Goal: Task Accomplishment & Management: Manage account settings

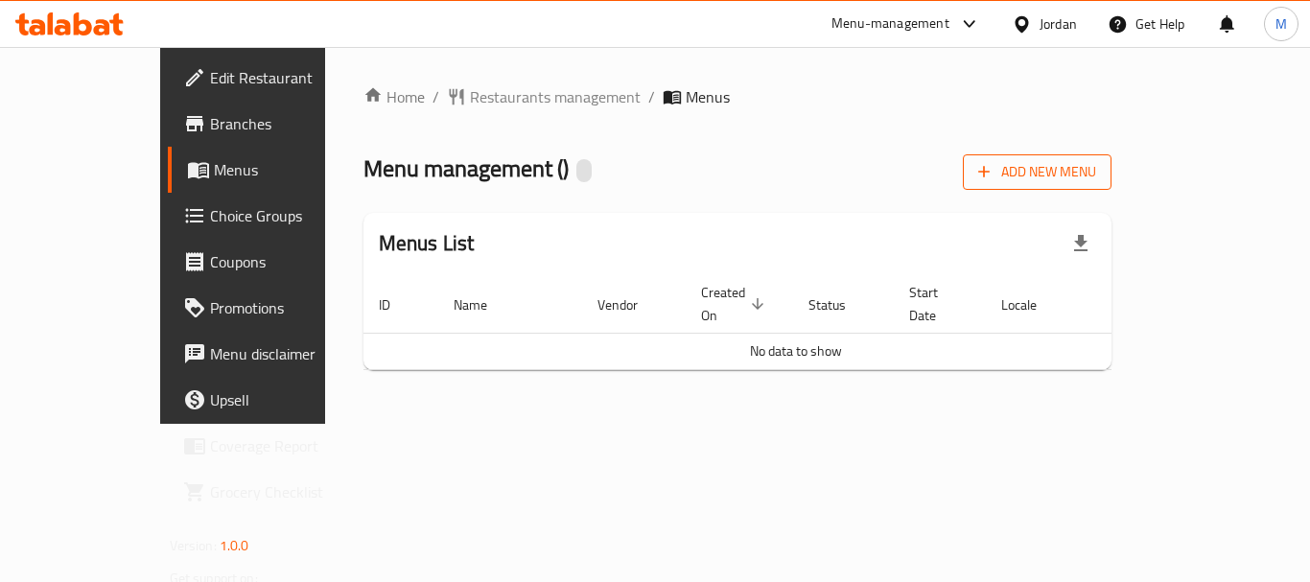
click at [1112, 183] on button "Add New Menu" at bounding box center [1037, 171] width 149 height 35
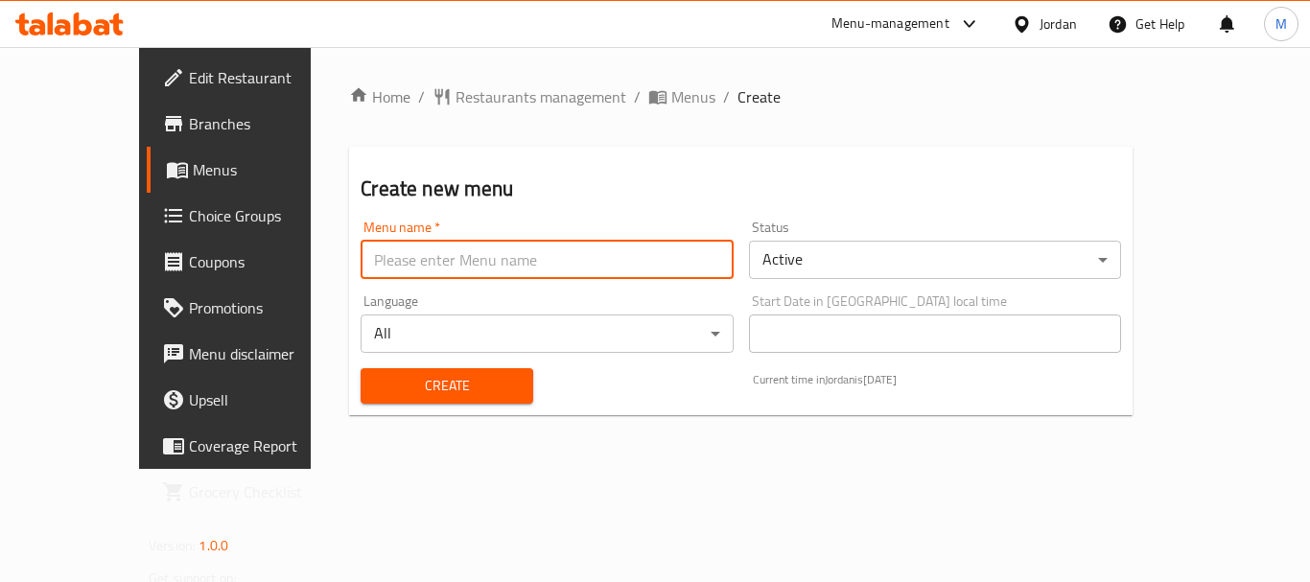
click at [543, 254] on input "text" at bounding box center [547, 260] width 372 height 38
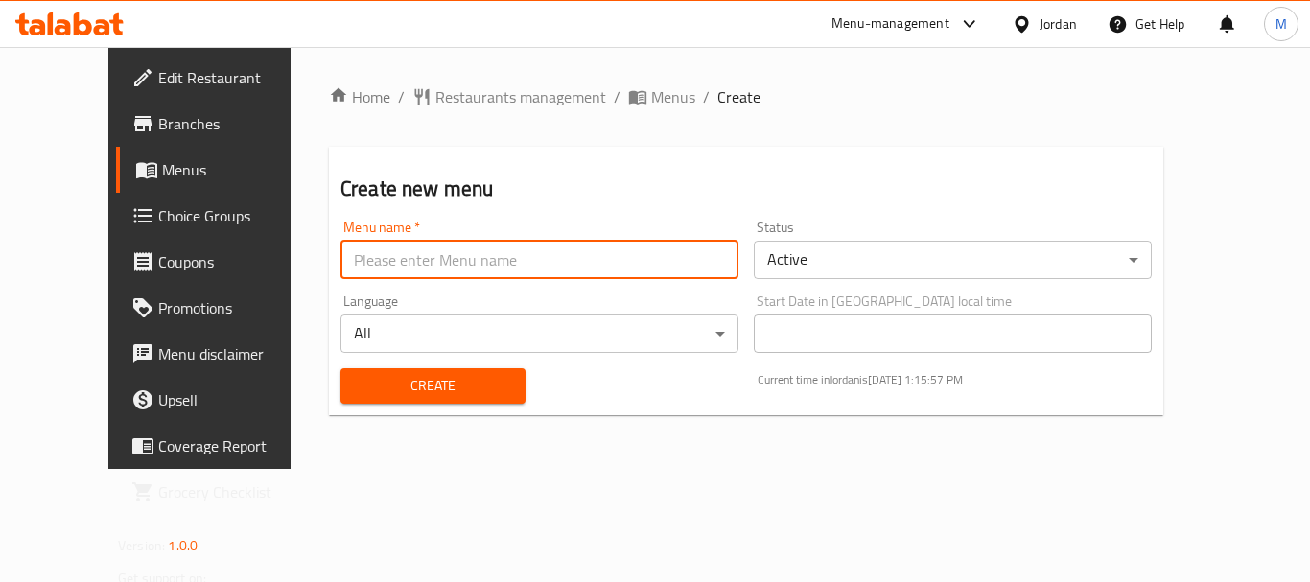
type input "Menu 1"
click at [445, 385] on span "Create" at bounding box center [433, 386] width 154 height 24
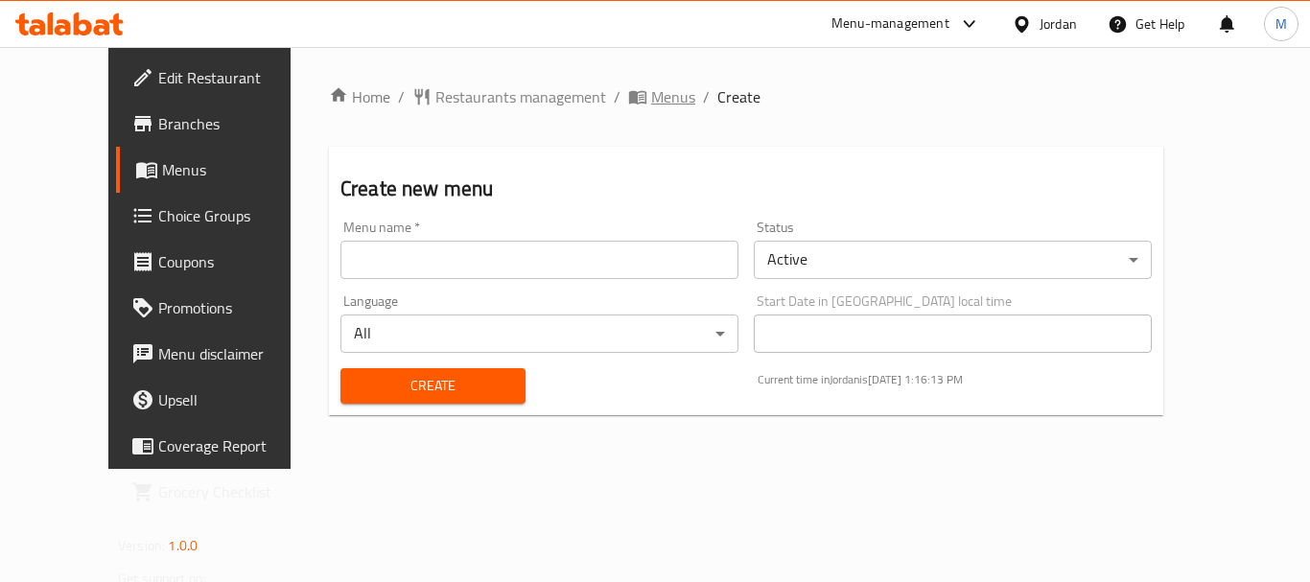
click at [651, 103] on span "Menus" at bounding box center [673, 96] width 44 height 23
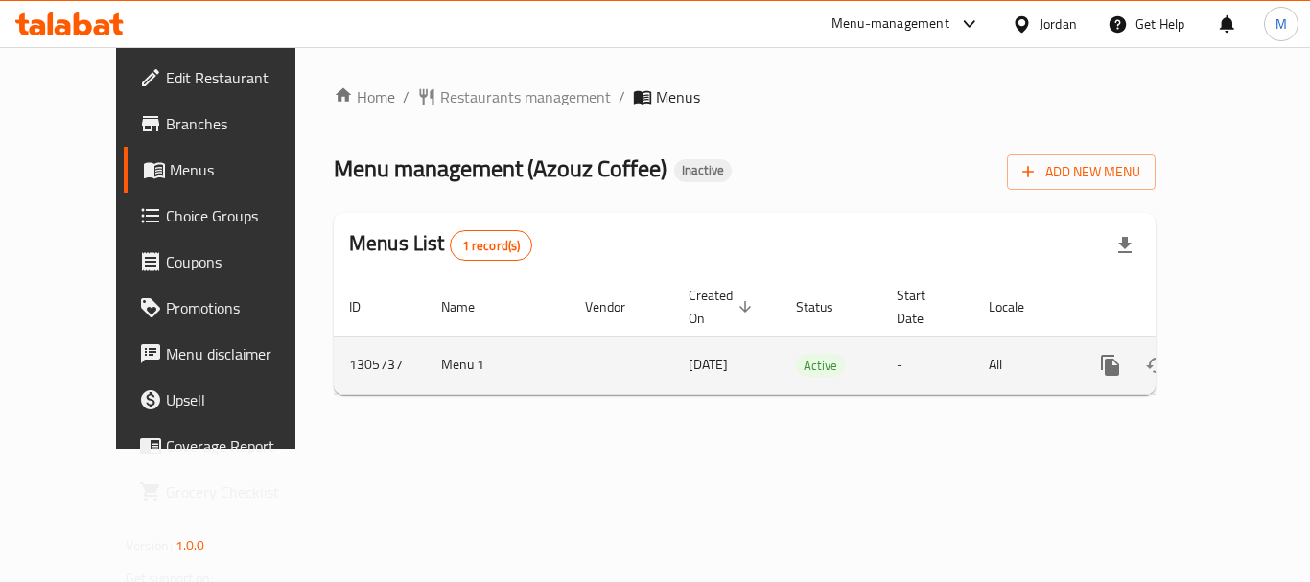
click at [1237, 354] on icon "enhanced table" at bounding box center [1248, 365] width 23 height 23
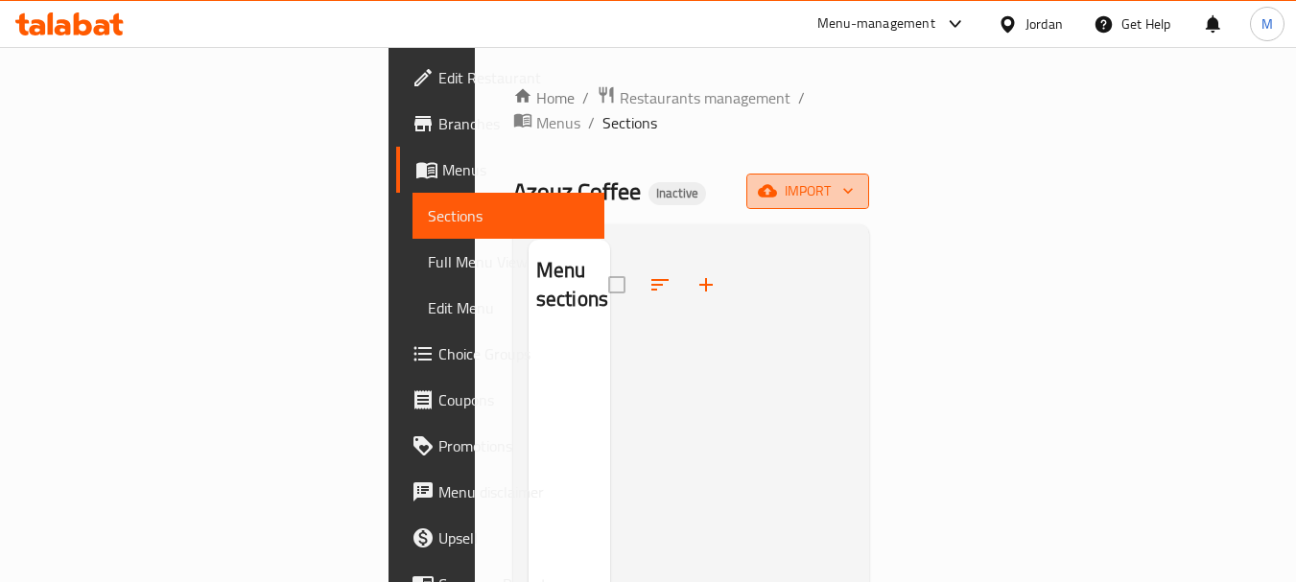
click at [854, 179] on span "import" at bounding box center [808, 191] width 92 height 24
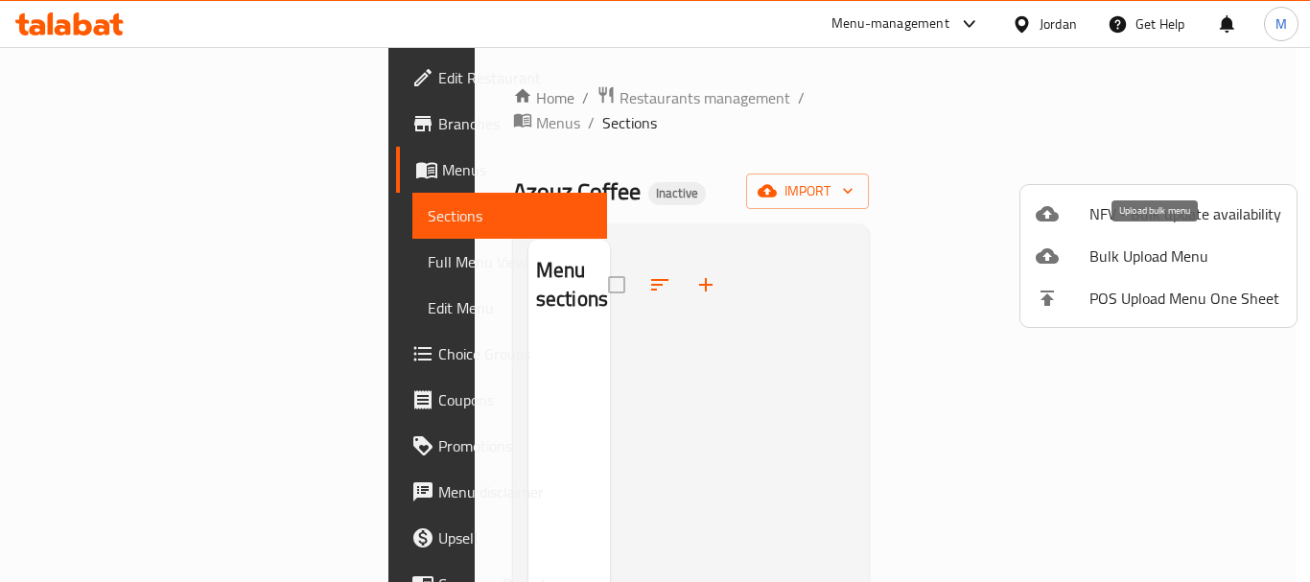
click at [1123, 249] on span "Bulk Upload Menu" at bounding box center [1186, 256] width 192 height 23
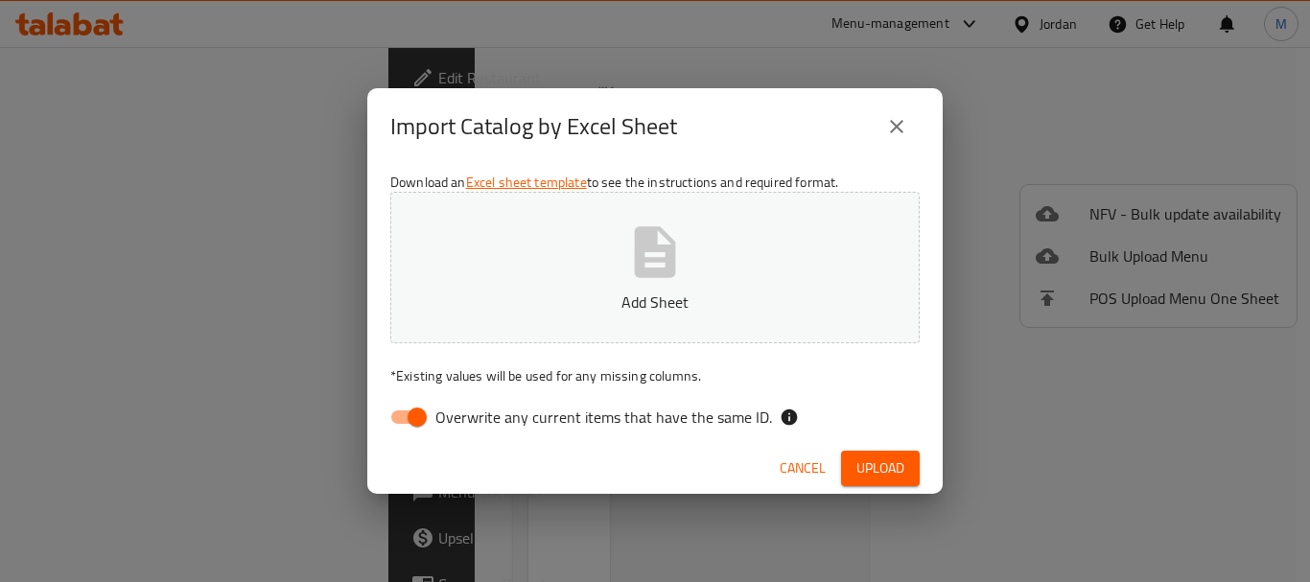
click at [413, 411] on input "Overwrite any current items that have the same ID." at bounding box center [417, 417] width 109 height 36
checkbox input "false"
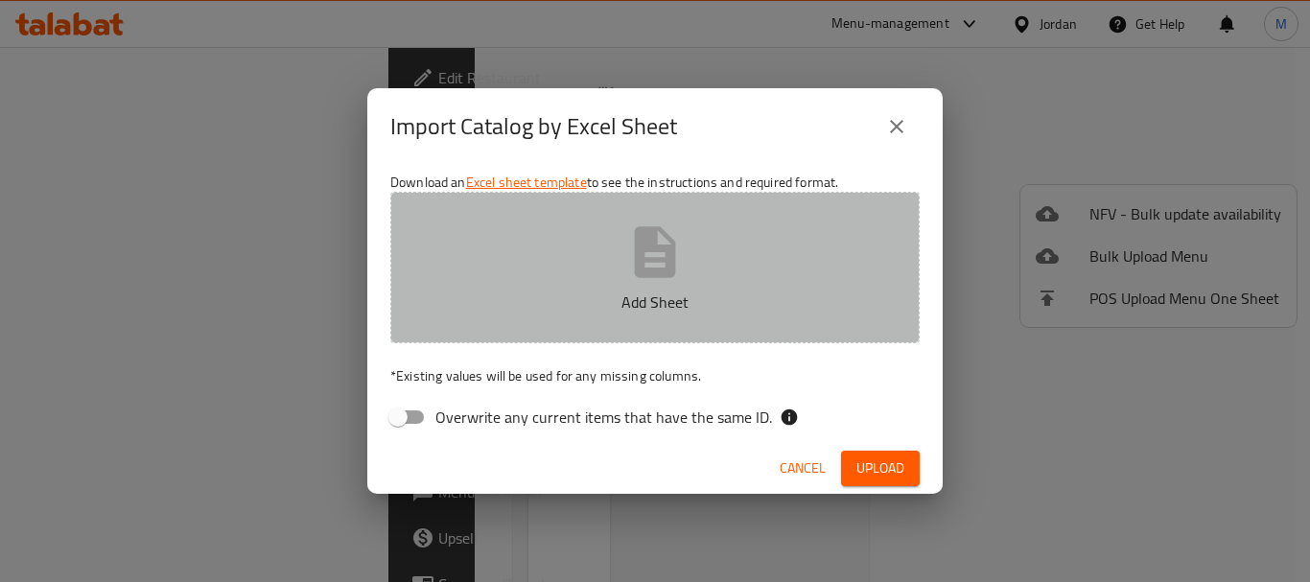
click at [677, 262] on icon "button" at bounding box center [654, 252] width 61 height 61
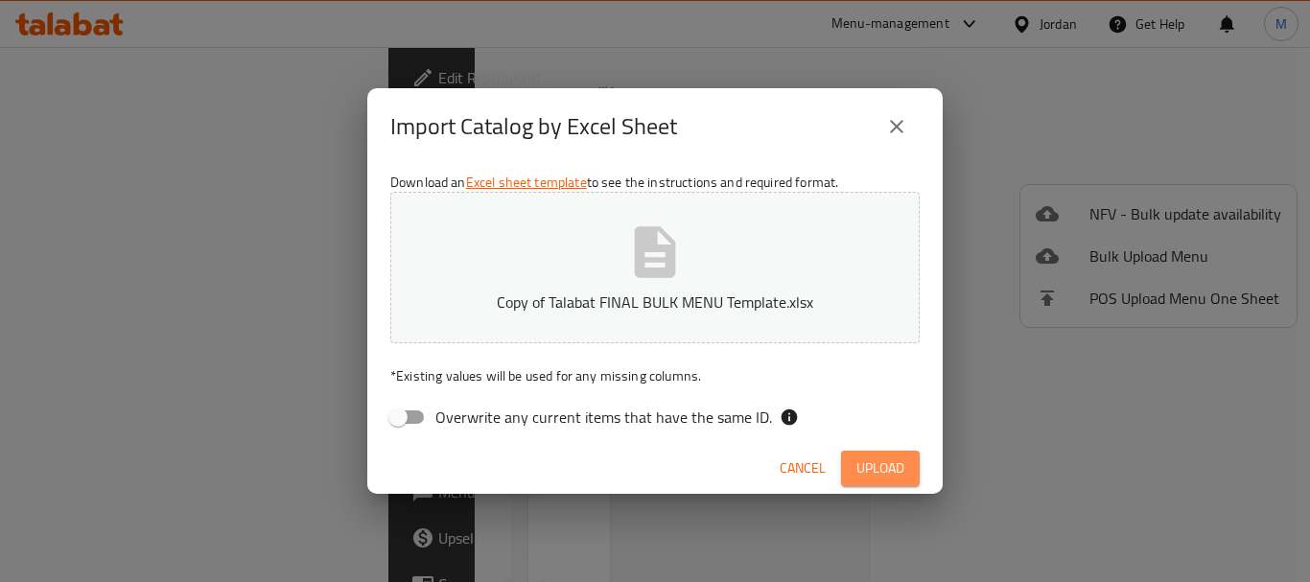
click at [864, 471] on span "Upload" at bounding box center [881, 469] width 48 height 24
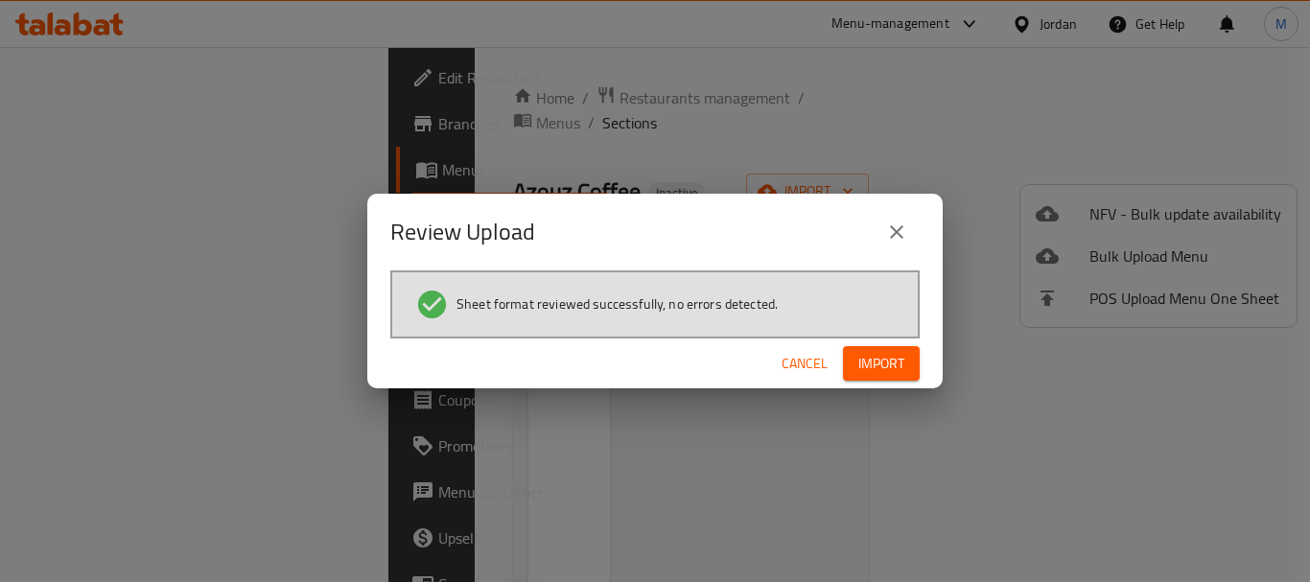
click at [883, 361] on span "Import" at bounding box center [881, 364] width 46 height 24
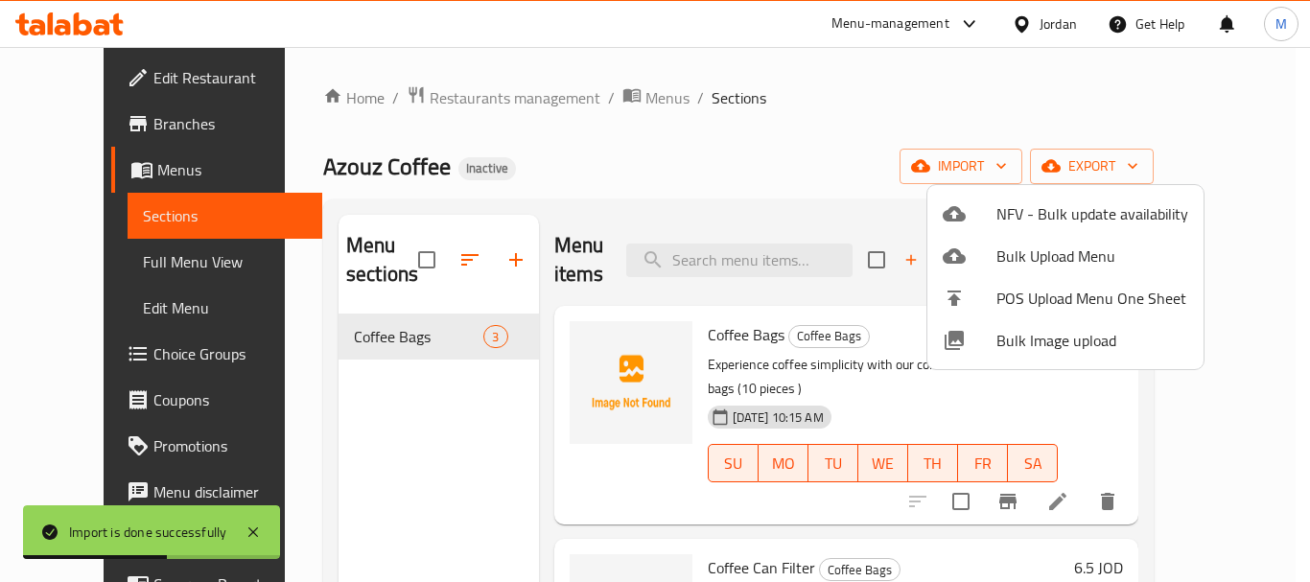
click at [717, 141] on div at bounding box center [655, 291] width 1310 height 582
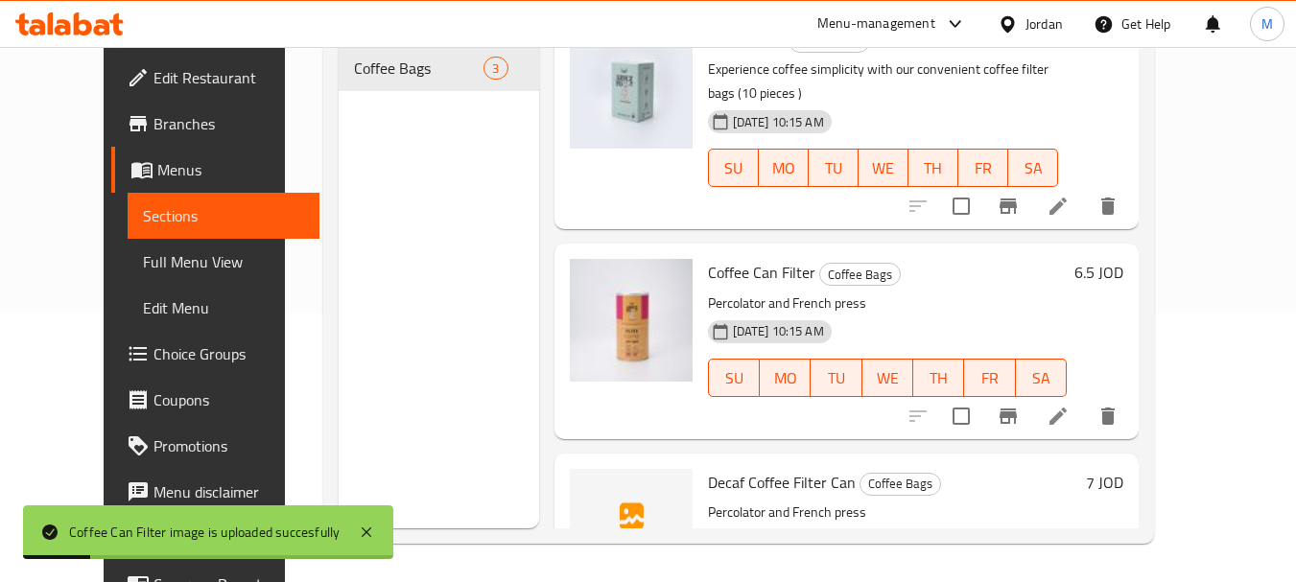
scroll to position [67, 0]
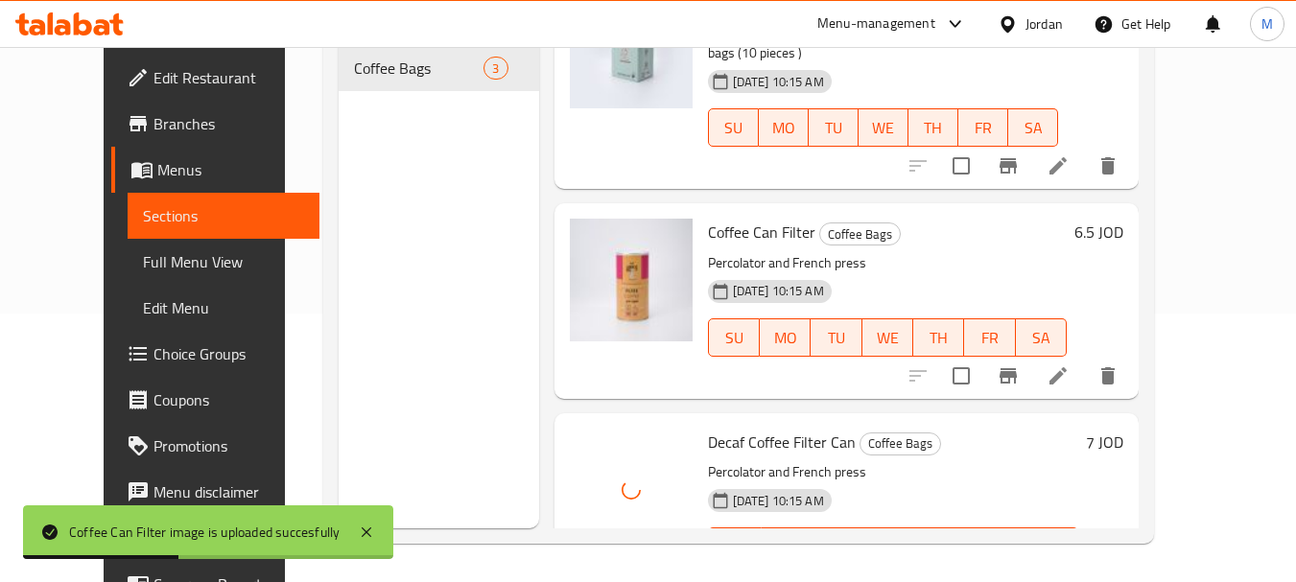
click at [372, 341] on div "Menu sections Coffee Bags 3" at bounding box center [439, 237] width 200 height 582
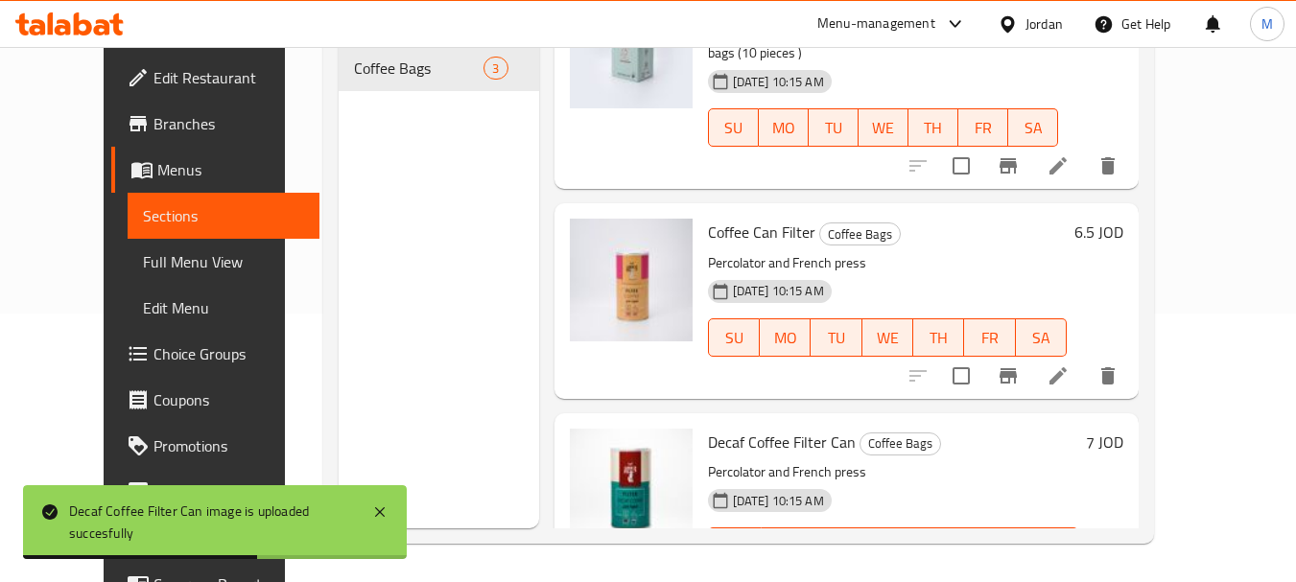
click at [466, 375] on div "Menu sections Coffee Bags 3" at bounding box center [439, 237] width 200 height 582
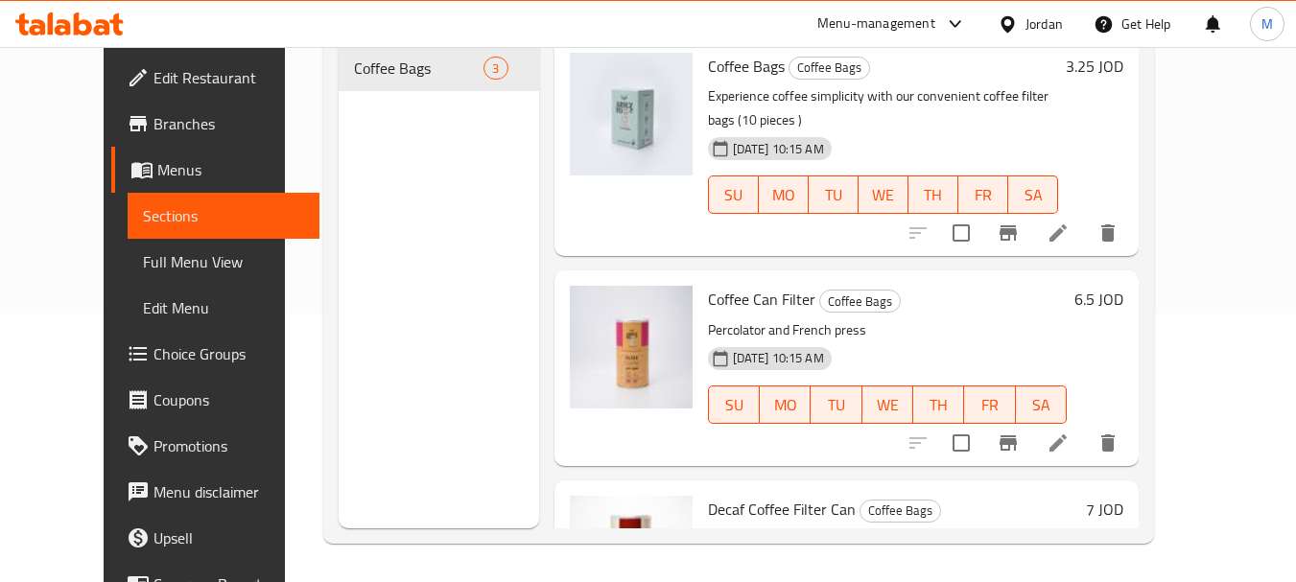
click at [143, 316] on span "Edit Menu" at bounding box center [224, 307] width 162 height 23
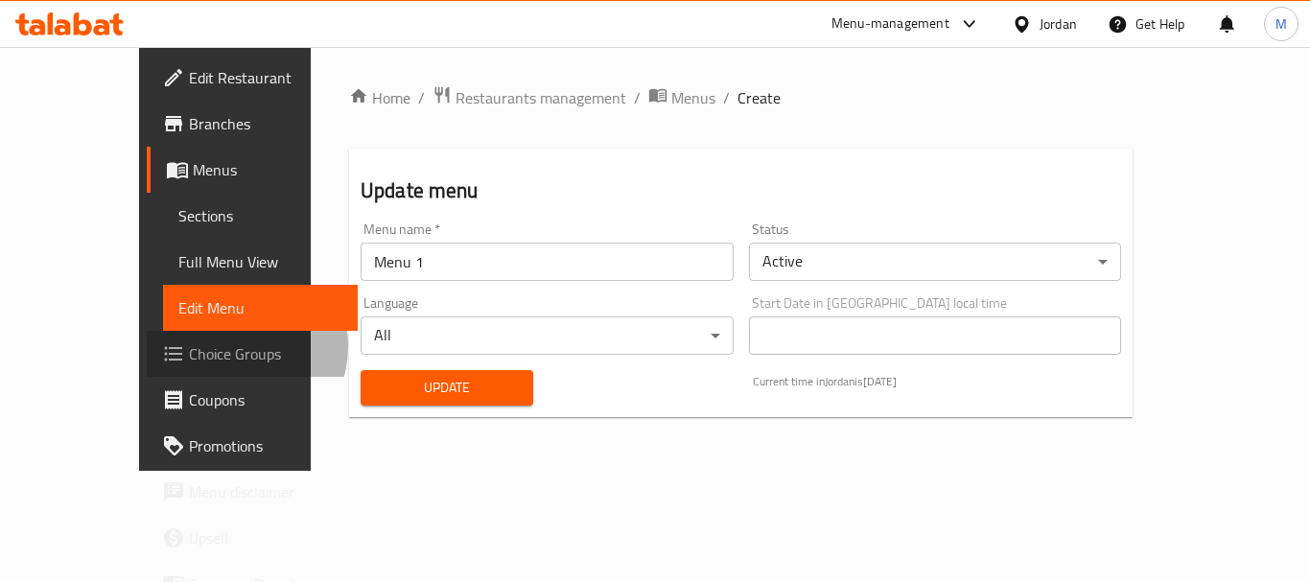
click at [189, 346] on span "Choice Groups" at bounding box center [265, 353] width 153 height 23
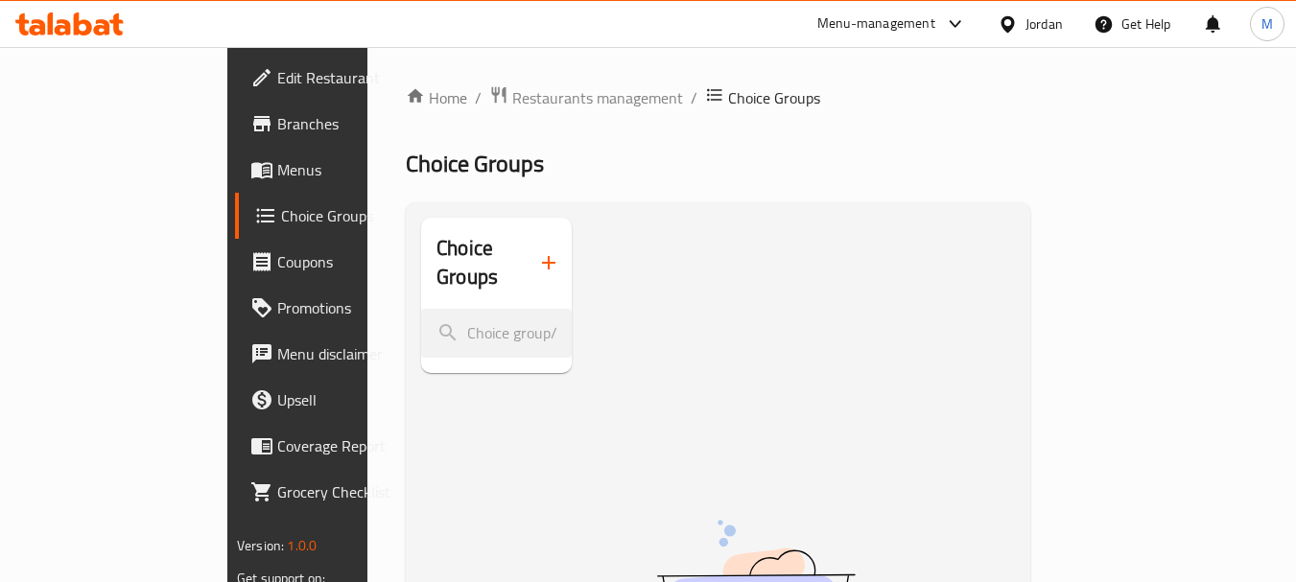
click at [251, 166] on icon at bounding box center [261, 171] width 21 height 16
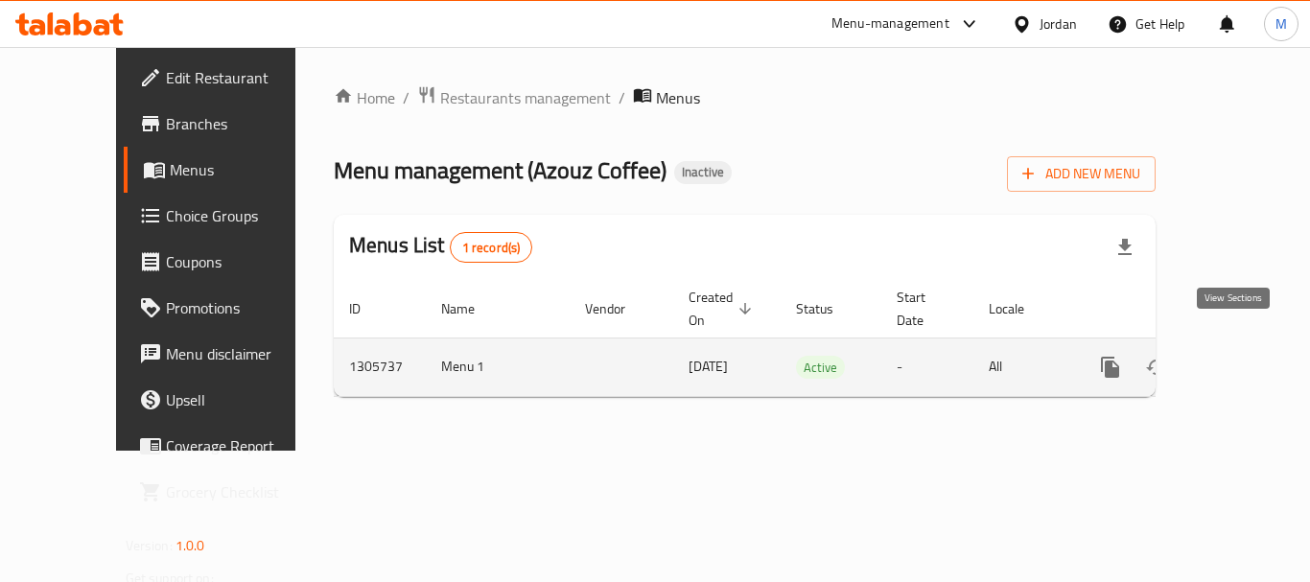
click at [1230, 359] on link "enhanced table" at bounding box center [1249, 367] width 46 height 46
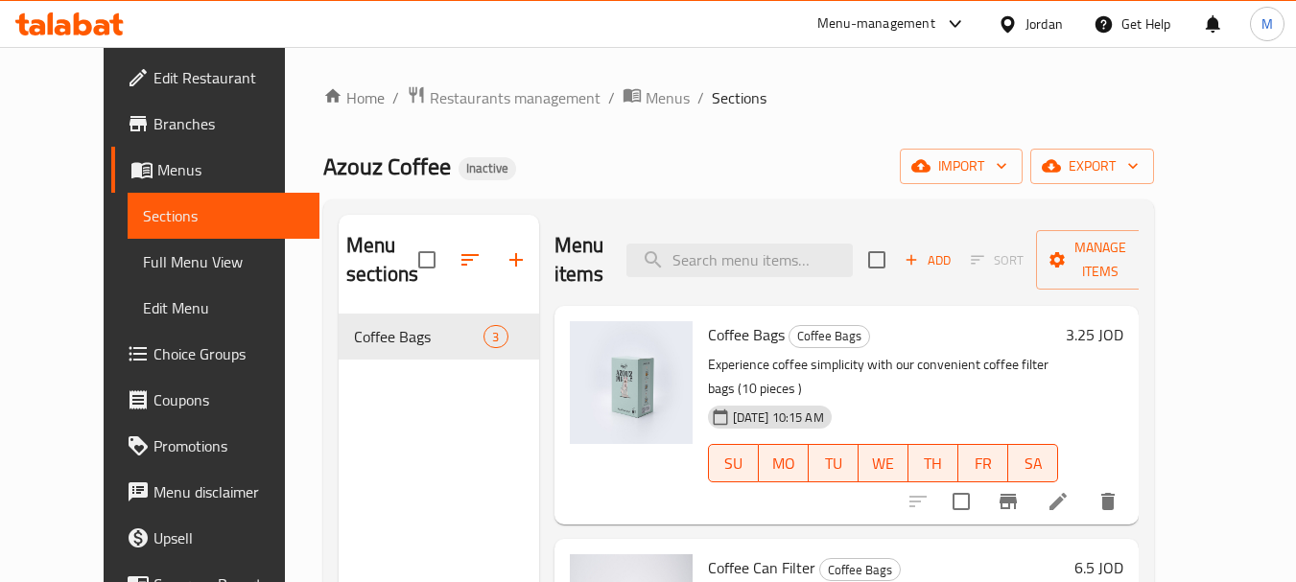
click at [143, 265] on span "Full Menu View" at bounding box center [224, 261] width 162 height 23
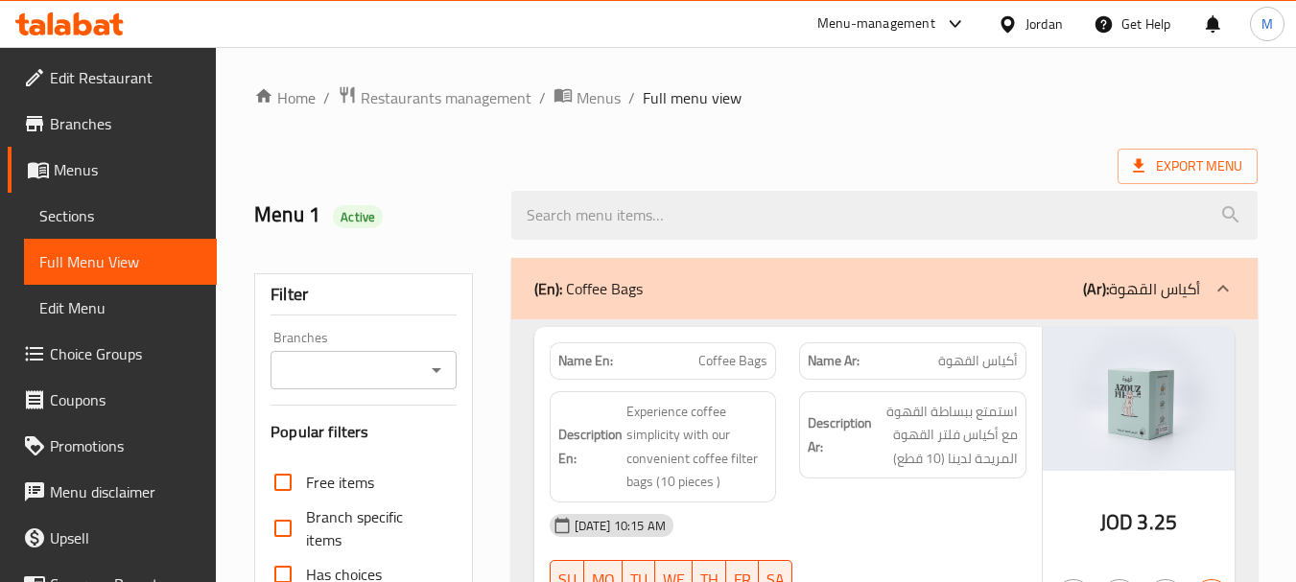
click at [907, 155] on div "Export Menu" at bounding box center [755, 166] width 1003 height 35
click at [100, 82] on span "Edit Restaurant" at bounding box center [126, 77] width 152 height 23
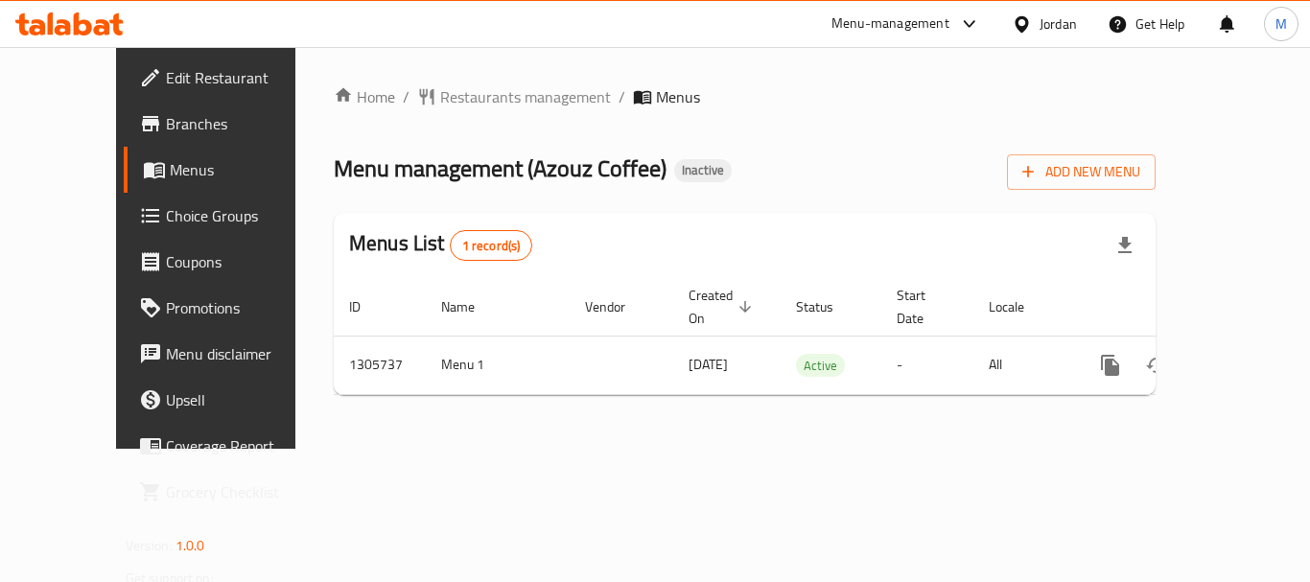
click at [993, 185] on div "Menu management ( Azouz Coffee ) Inactive Add New Menu" at bounding box center [745, 168] width 822 height 43
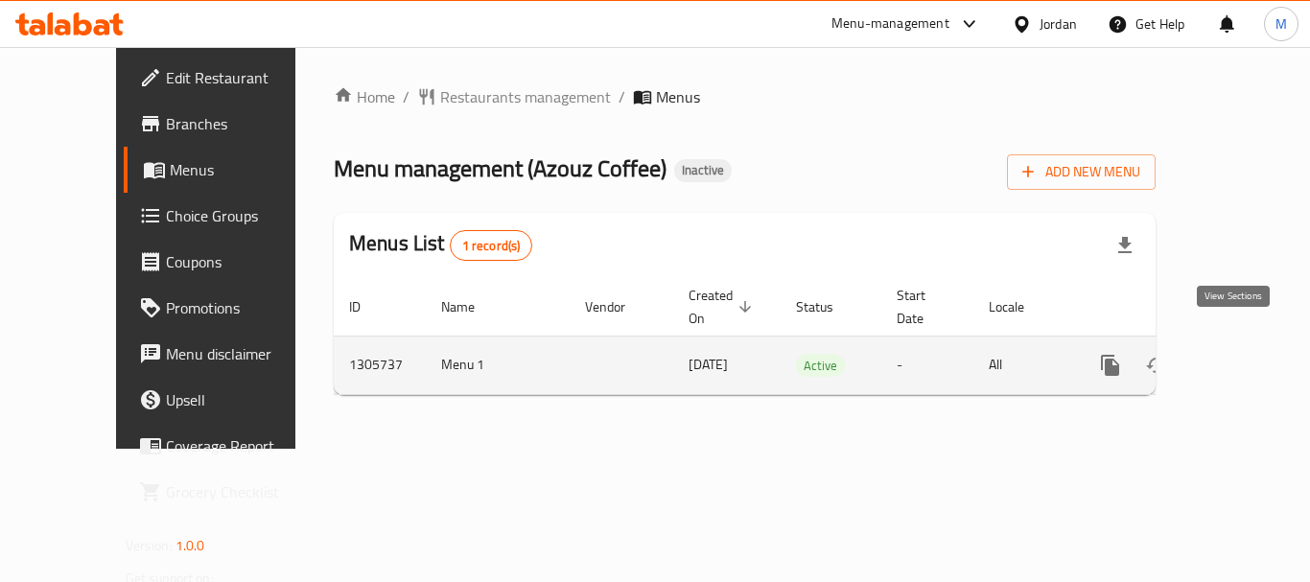
click at [1237, 354] on icon "enhanced table" at bounding box center [1248, 365] width 23 height 23
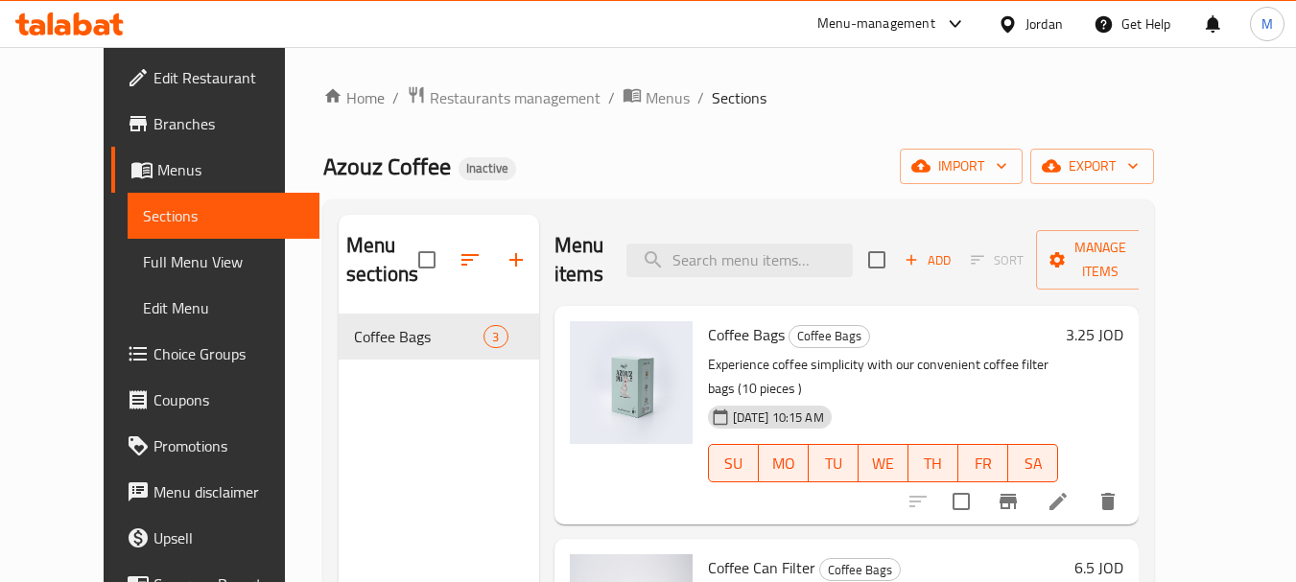
click at [873, 172] on div "Azouz Coffee Inactive import export" at bounding box center [738, 166] width 831 height 35
